Goal: Information Seeking & Learning: Learn about a topic

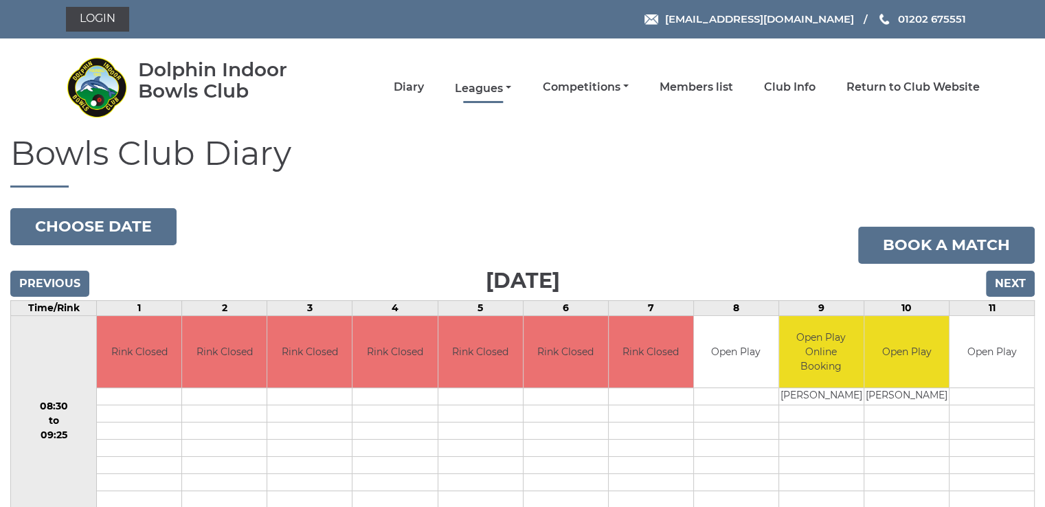
click at [473, 88] on link "Leagues" at bounding box center [483, 88] width 56 height 15
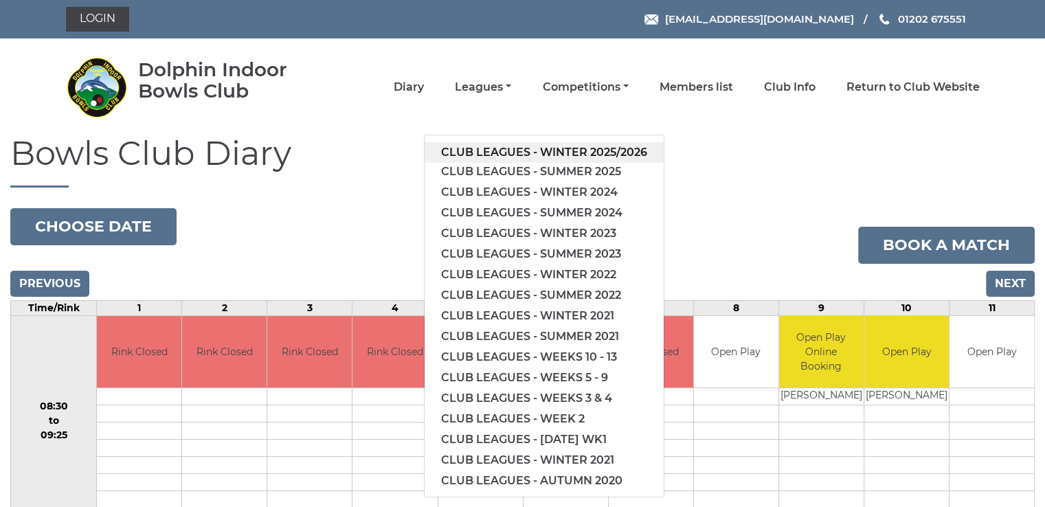
click at [566, 148] on link "Club leagues - Winter 2025/2026" at bounding box center [544, 152] width 239 height 21
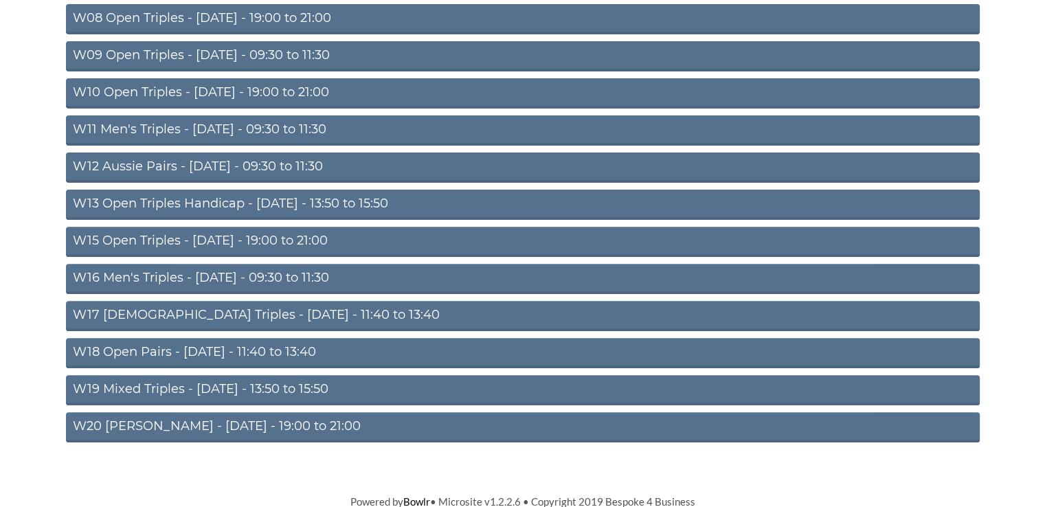
scroll to position [443, 0]
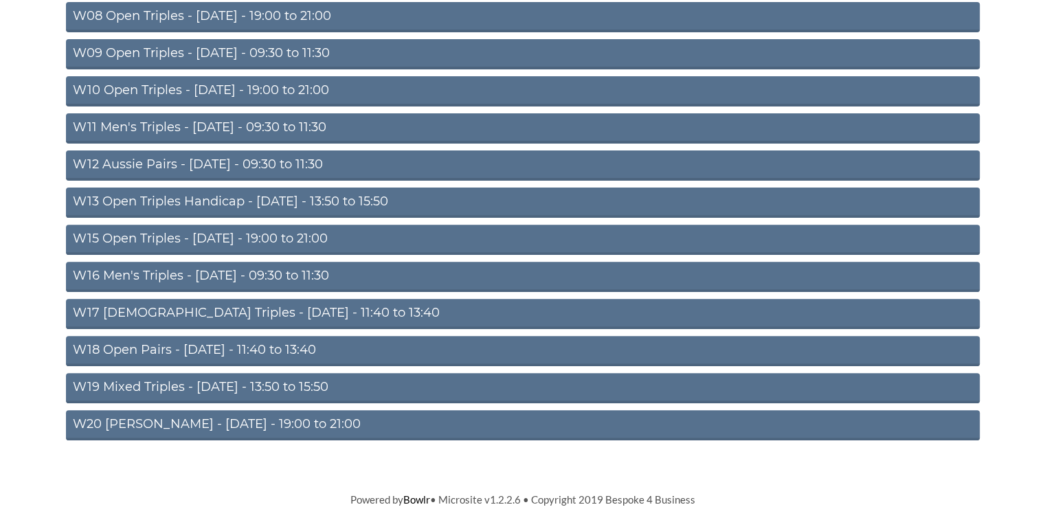
click at [197, 274] on link "W16 Men's Triples - Friday - 09:30 to 11:30" at bounding box center [523, 277] width 914 height 30
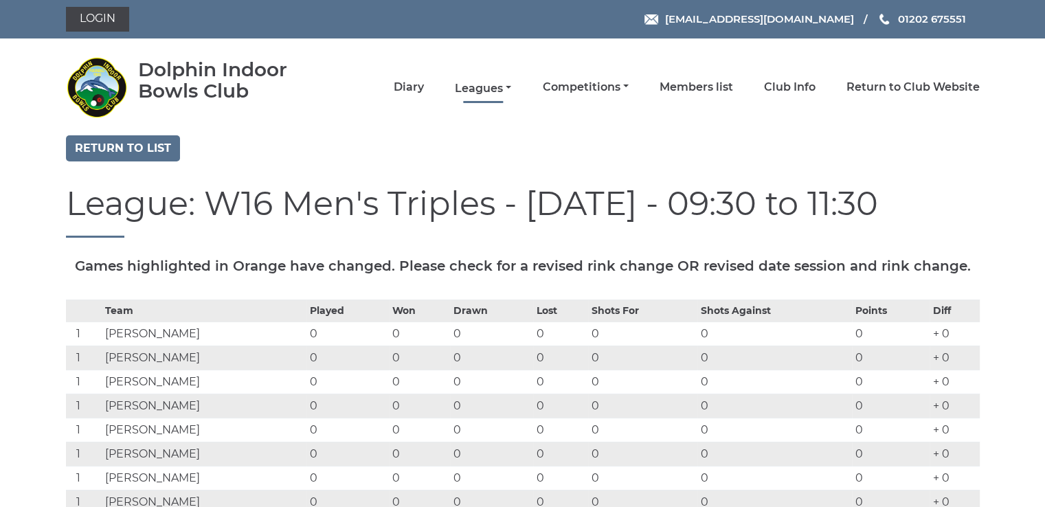
click at [484, 88] on link "Leagues" at bounding box center [483, 88] width 56 height 15
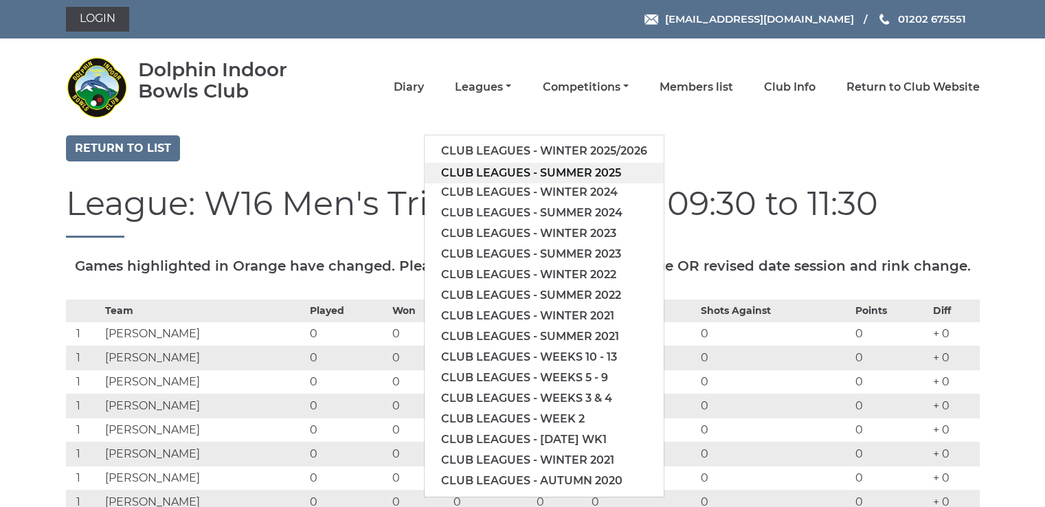
click at [533, 169] on link "Club leagues - Summer 2025" at bounding box center [544, 173] width 239 height 21
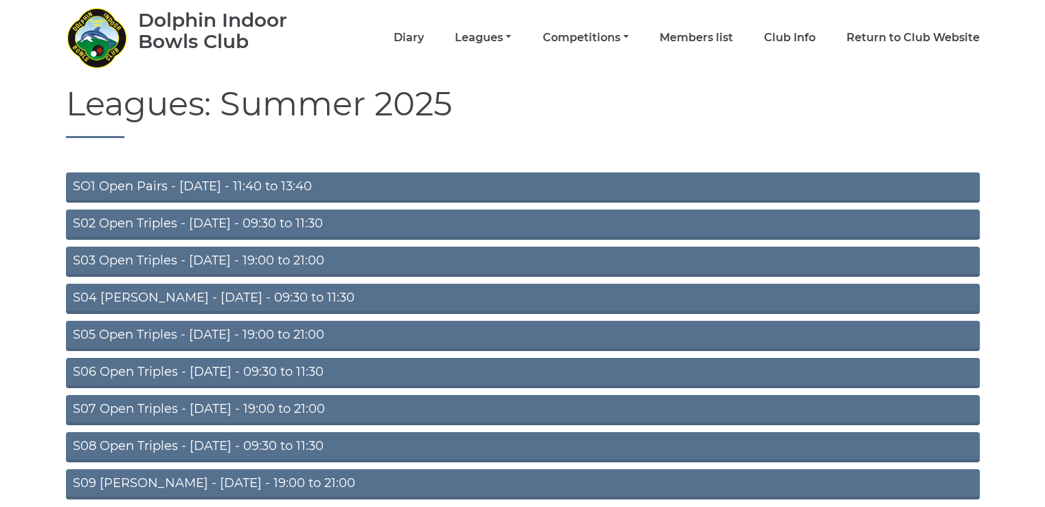
scroll to position [109, 0]
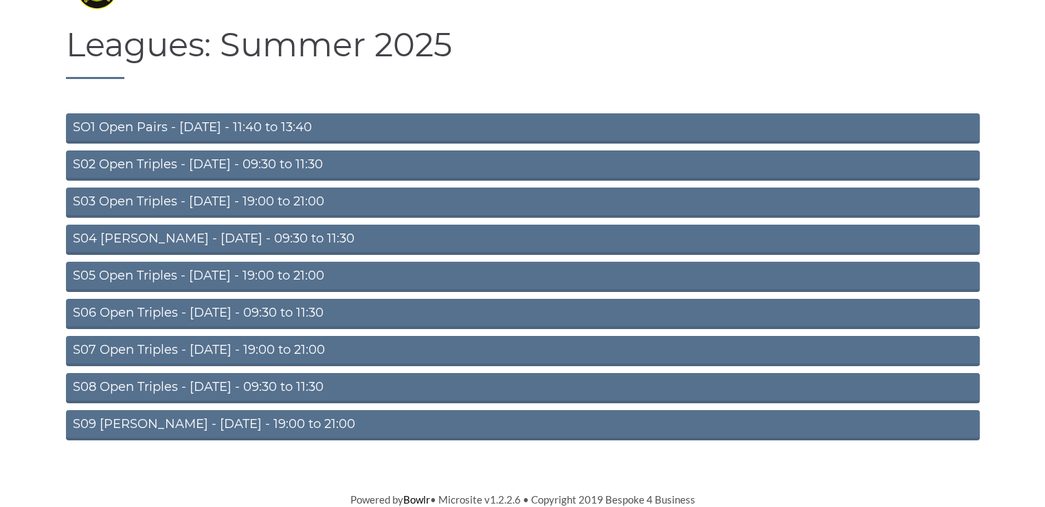
click at [261, 385] on link "S08 Open Triples - Friday - 09:30 to 11:30" at bounding box center [523, 388] width 914 height 30
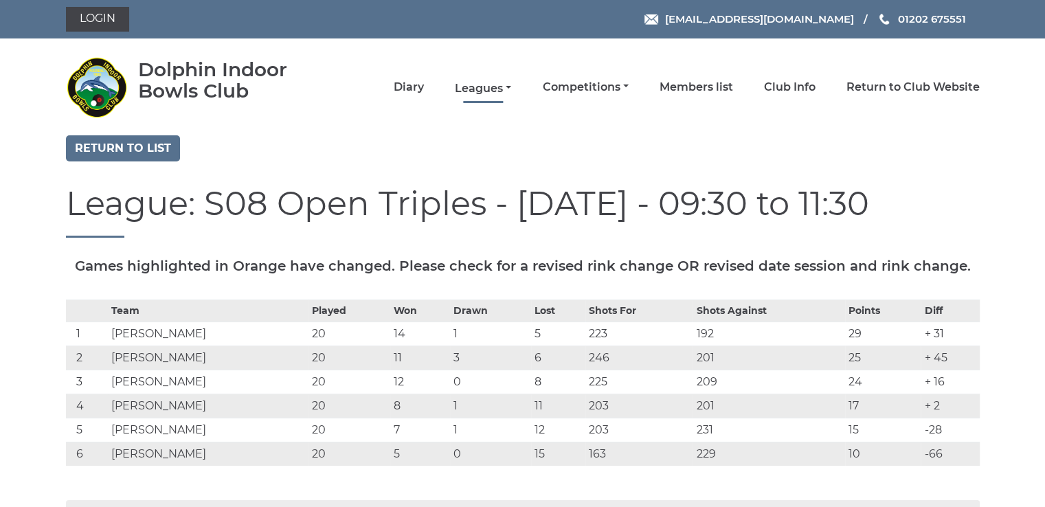
click at [487, 87] on link "Leagues" at bounding box center [483, 88] width 56 height 15
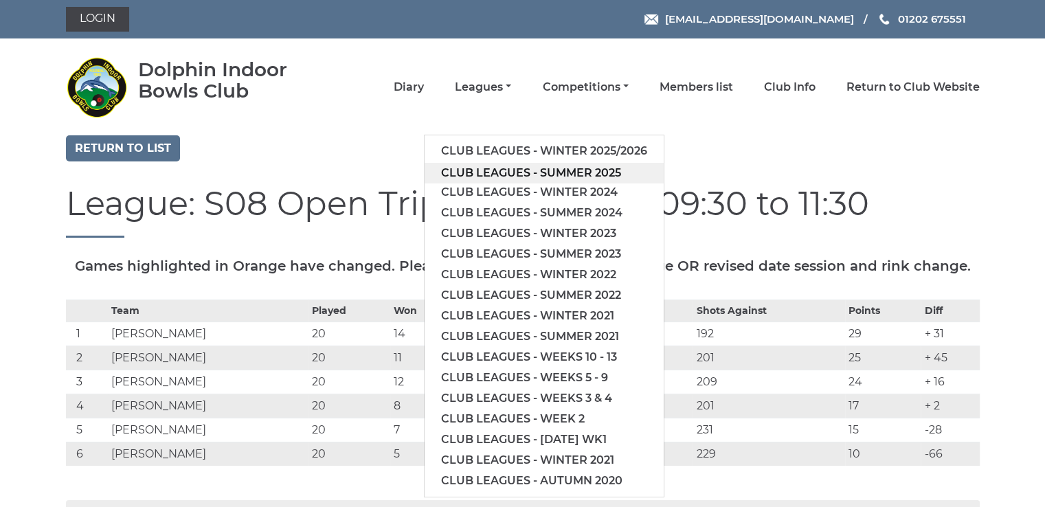
click at [577, 171] on link "Club leagues - Summer 2025" at bounding box center [544, 173] width 239 height 21
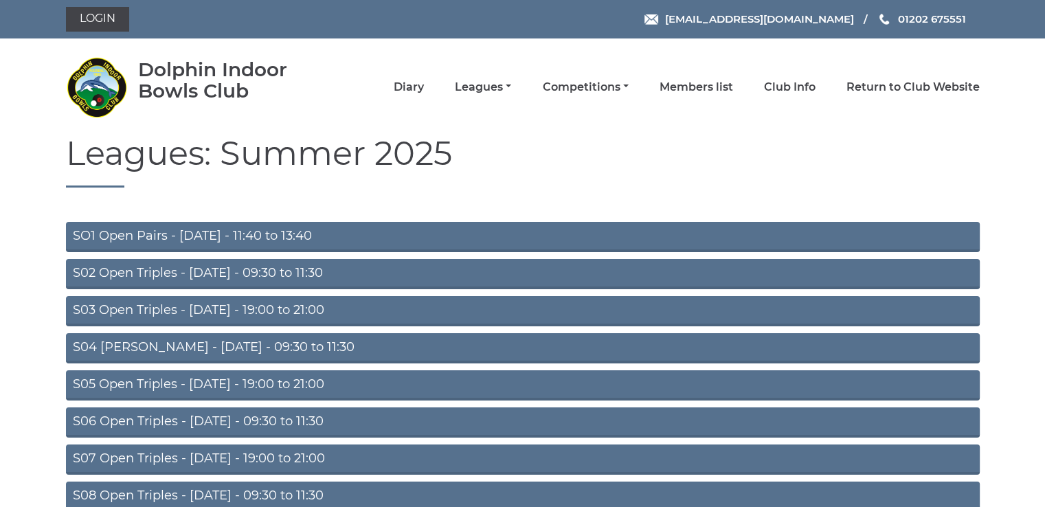
click at [275, 456] on link "S07 Open Triples - Thursday - 19:00 to 21:00" at bounding box center [523, 460] width 914 height 30
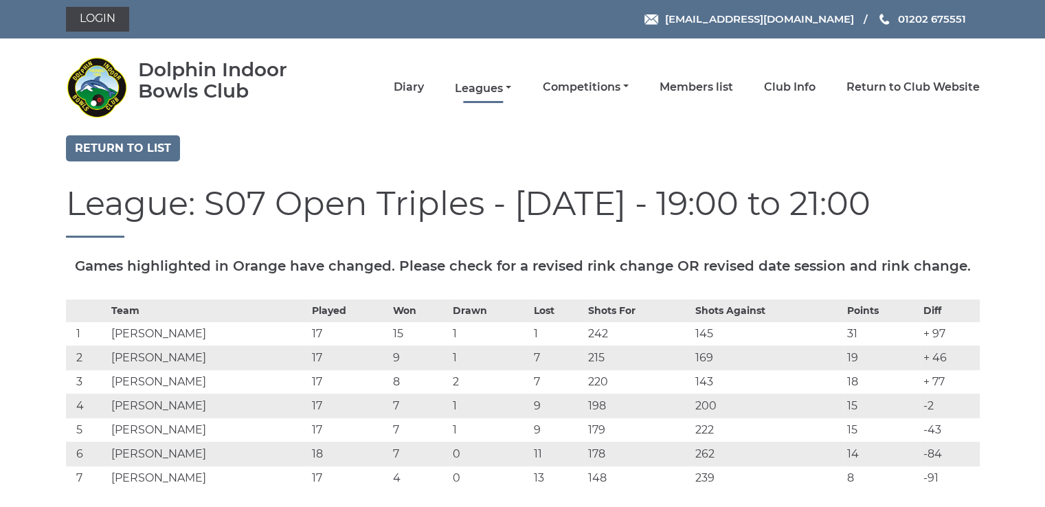
click at [486, 84] on link "Leagues" at bounding box center [483, 88] width 56 height 15
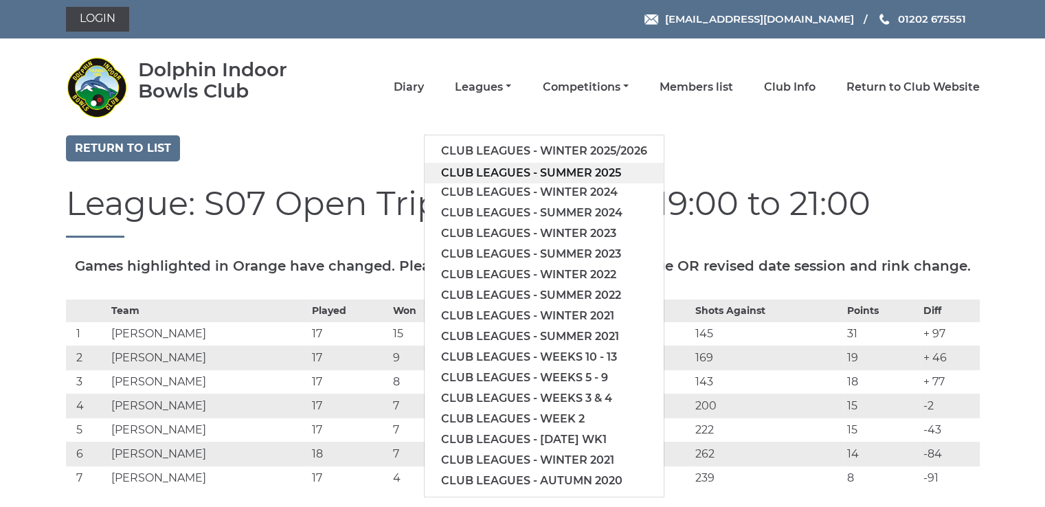
click at [559, 171] on link "Club leagues - Summer 2025" at bounding box center [544, 173] width 239 height 21
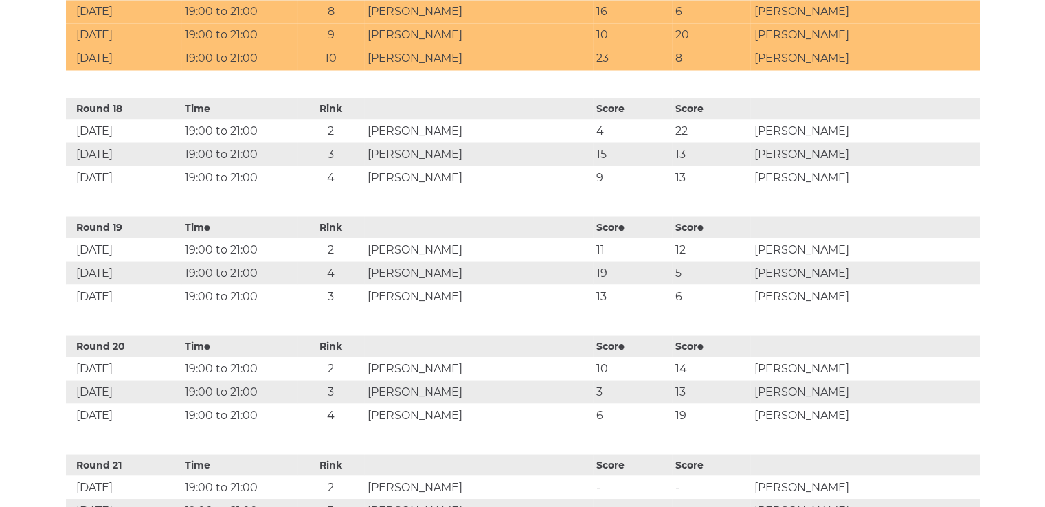
scroll to position [2612, 0]
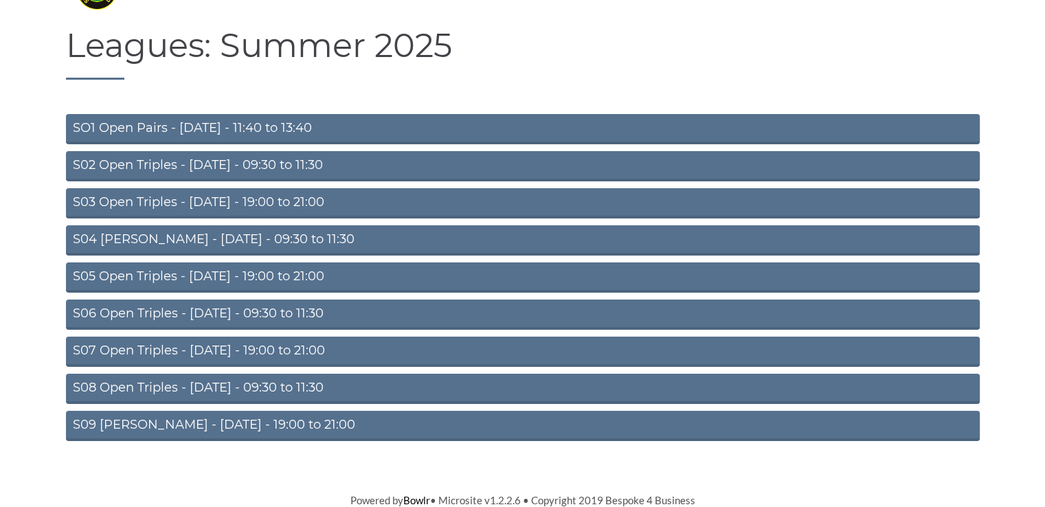
scroll to position [109, 0]
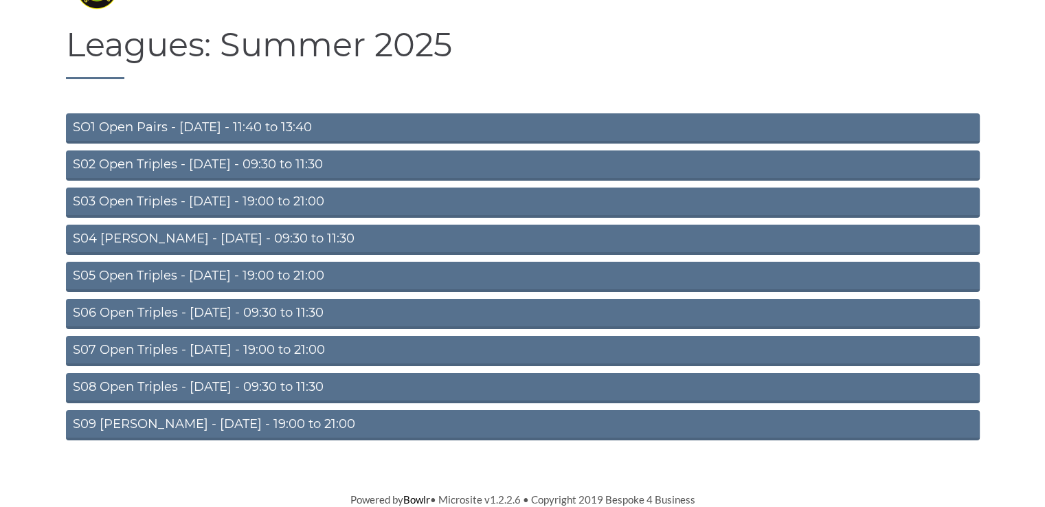
click at [243, 276] on link "S05 Open Triples - Wednesday - 19:00 to 21:00" at bounding box center [523, 277] width 914 height 30
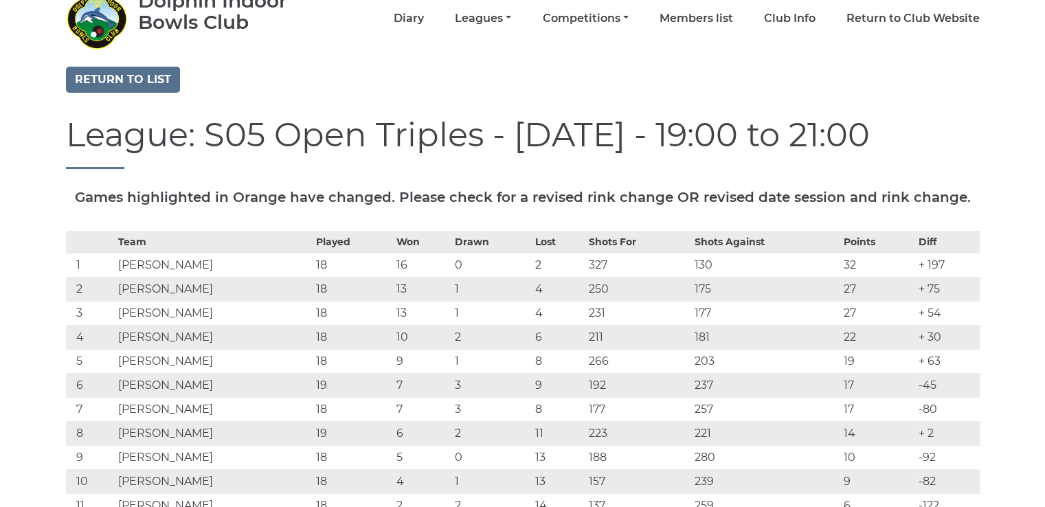
scroll to position [137, 0]
